Goal: Information Seeking & Learning: Learn about a topic

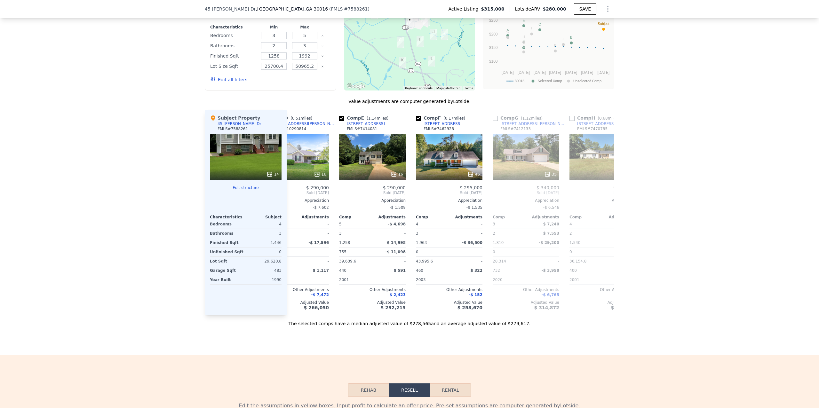
scroll to position [0, 257]
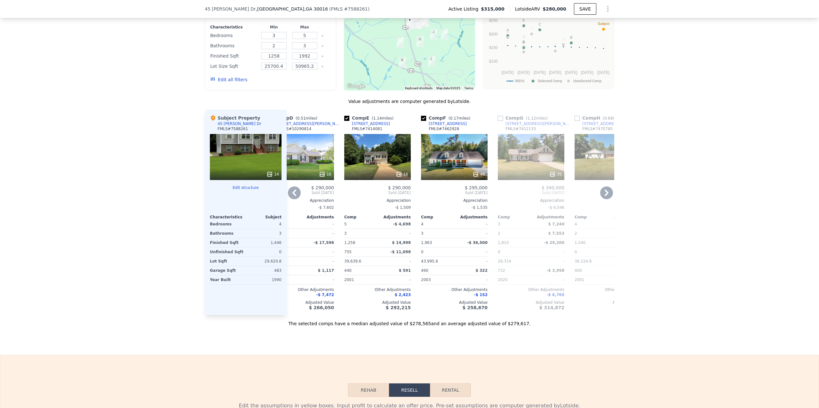
click at [314, 164] on div "16" at bounding box center [300, 157] width 67 height 46
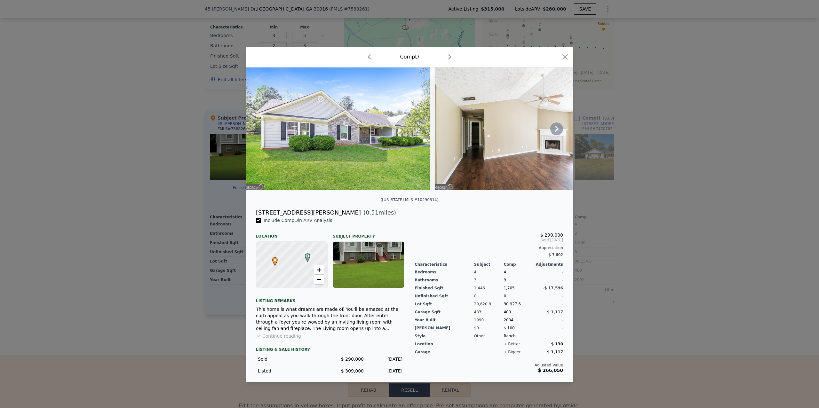
click at [557, 130] on icon at bounding box center [557, 129] width 4 height 6
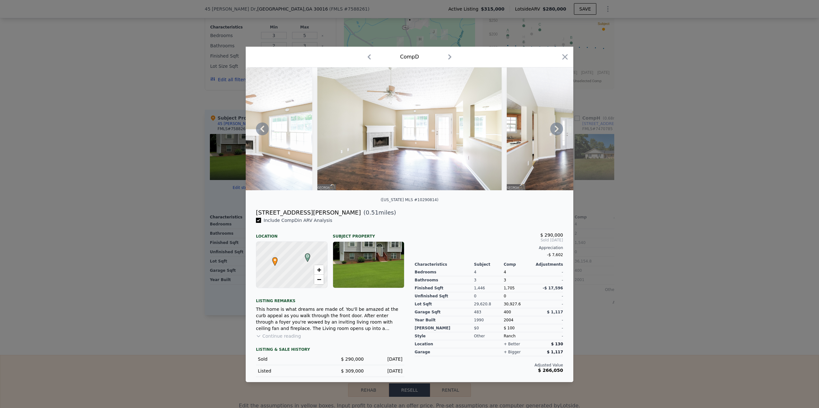
click at [557, 130] on icon at bounding box center [557, 129] width 4 height 6
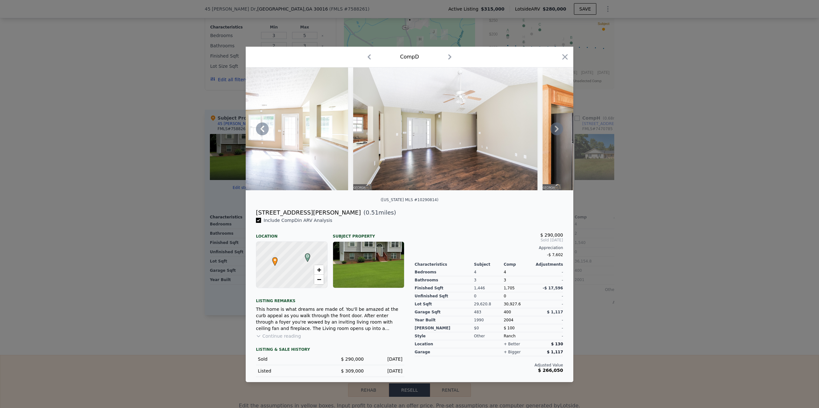
click at [557, 130] on icon at bounding box center [557, 129] width 4 height 6
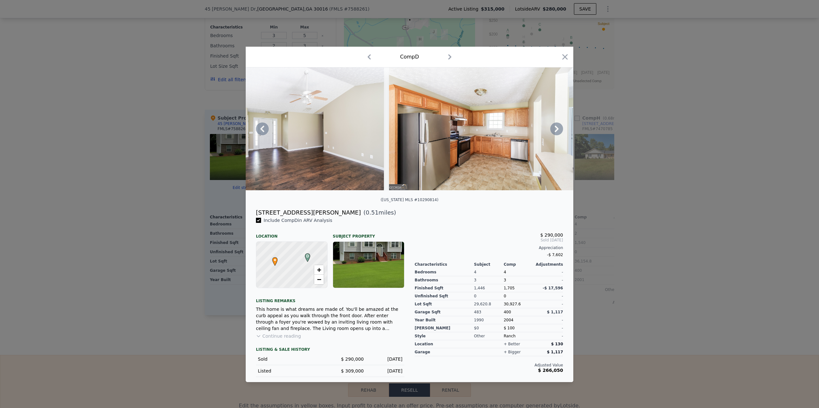
click at [557, 130] on icon at bounding box center [557, 129] width 4 height 6
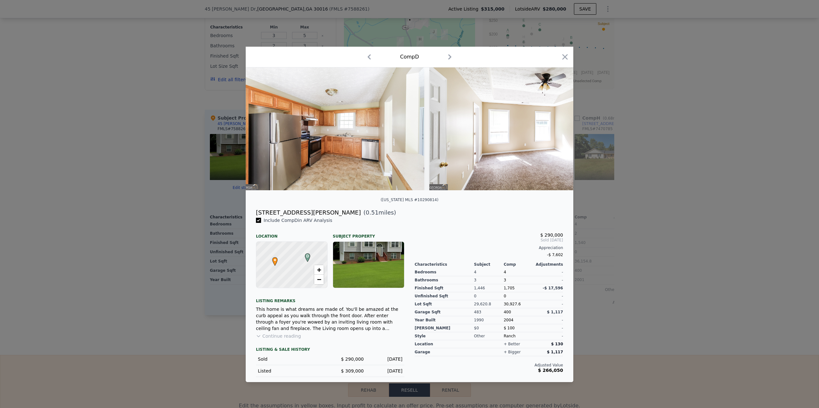
scroll to position [0, 768]
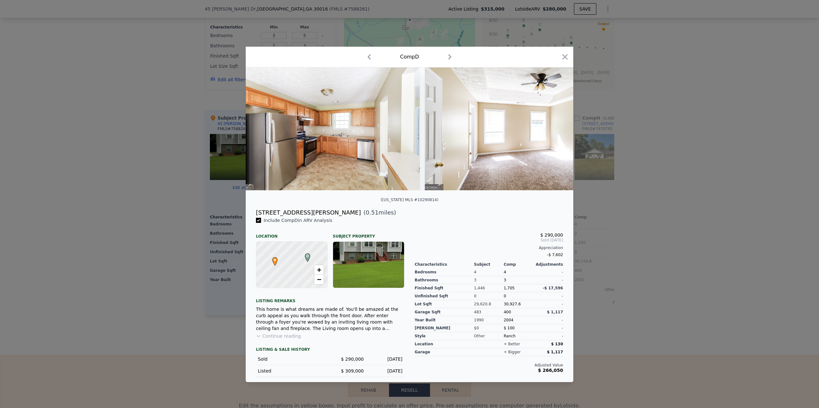
click at [557, 130] on img at bounding box center [517, 129] width 184 height 123
click at [562, 52] on icon "button" at bounding box center [565, 56] width 9 height 9
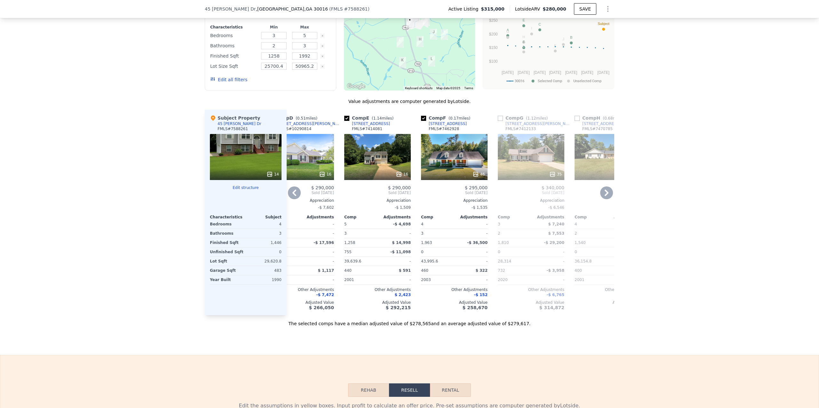
click at [602, 198] on icon at bounding box center [606, 193] width 13 height 13
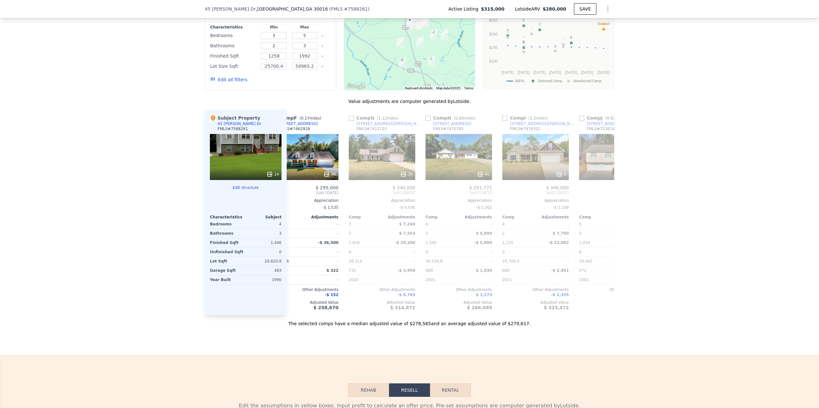
scroll to position [0, 411]
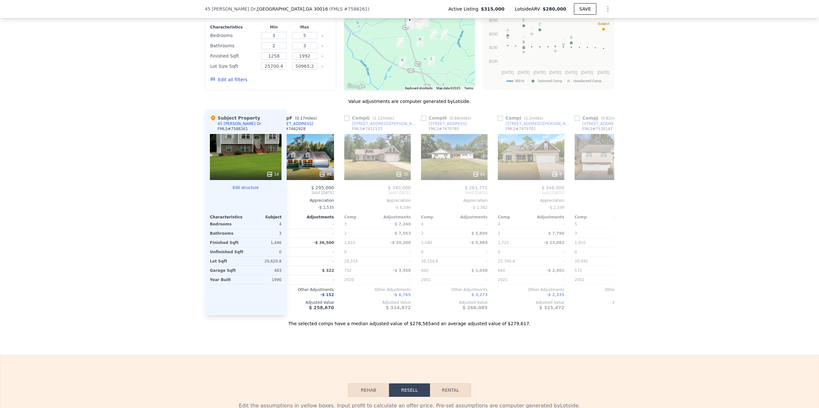
click at [602, 196] on span "Sold [DATE]" at bounding box center [608, 192] width 67 height 5
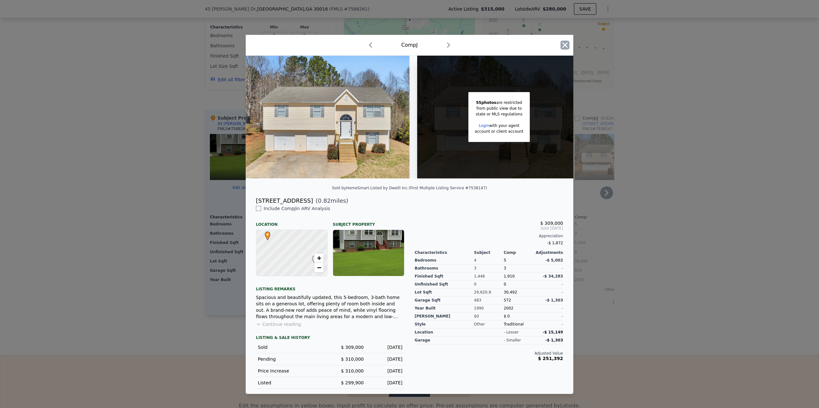
click at [567, 46] on icon "button" at bounding box center [565, 45] width 9 height 9
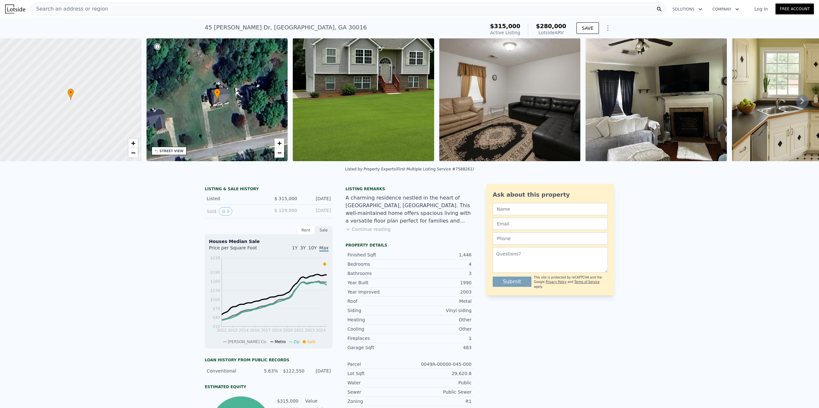
click at [495, 108] on img at bounding box center [509, 99] width 141 height 123
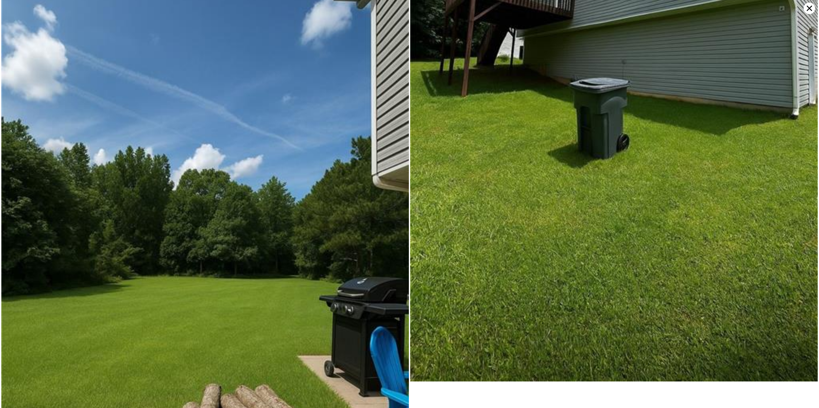
scroll to position [1379, 0]
